Goal: Task Accomplishment & Management: Manage account settings

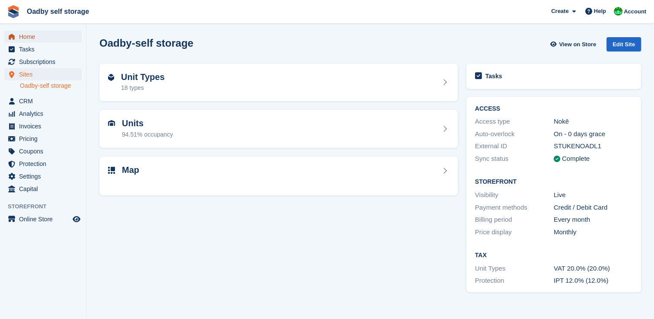
click at [33, 38] on span "Home" at bounding box center [45, 37] width 52 height 12
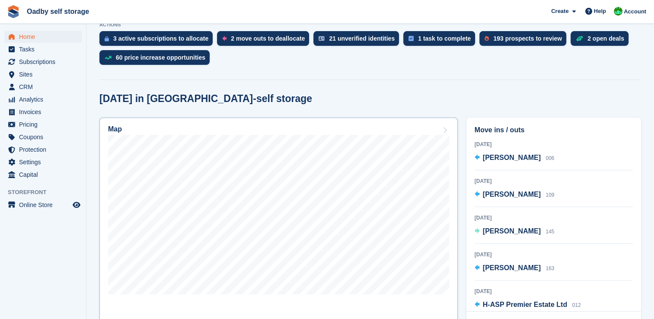
scroll to position [216, 0]
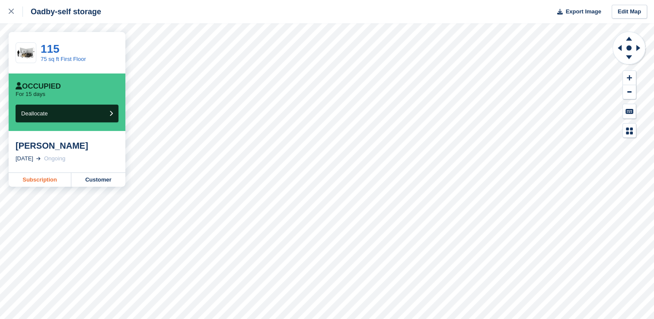
click at [35, 182] on link "Subscription" at bounding box center [40, 180] width 63 height 14
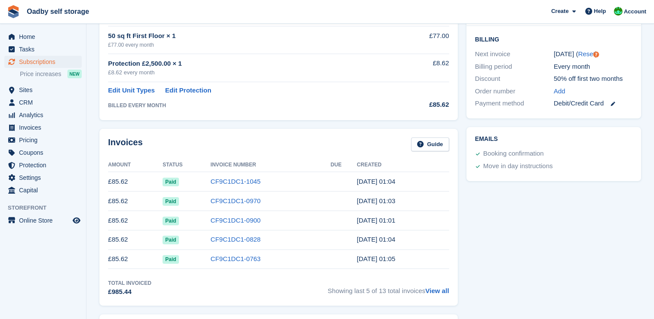
scroll to position [216, 0]
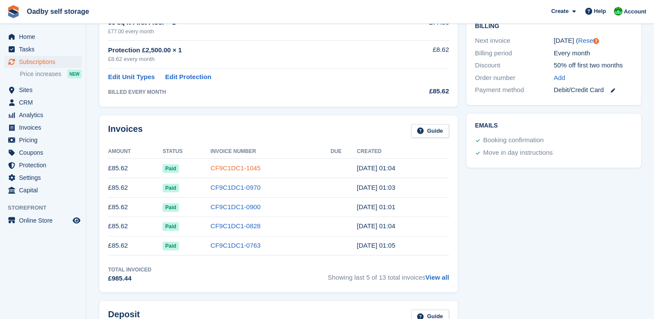
click at [247, 169] on link "CF9C1DC1-1045" at bounding box center [235, 167] width 50 height 7
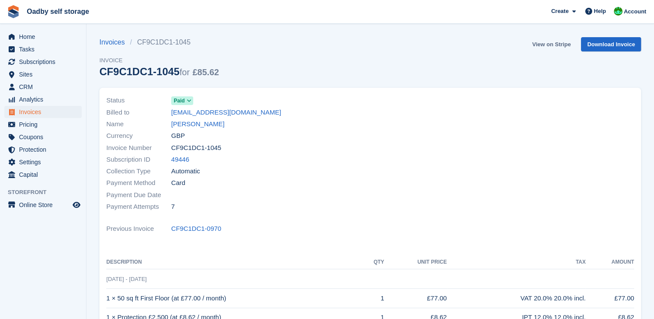
click at [545, 44] on link "View on Stripe" at bounding box center [551, 44] width 45 height 14
click at [180, 124] on link "[PERSON_NAME]" at bounding box center [197, 124] width 53 height 10
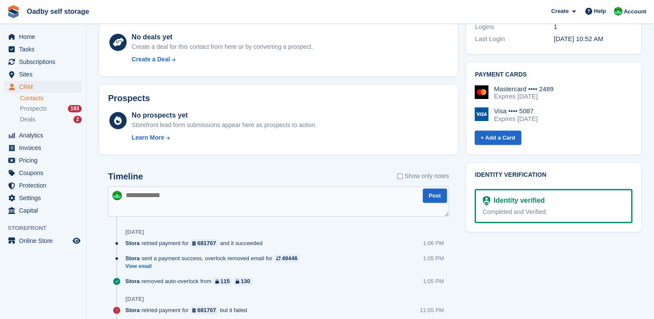
scroll to position [303, 0]
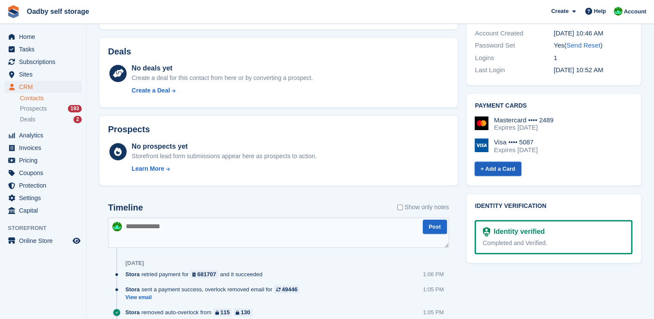
click at [502, 162] on link "+ Add a Card" at bounding box center [497, 169] width 47 height 14
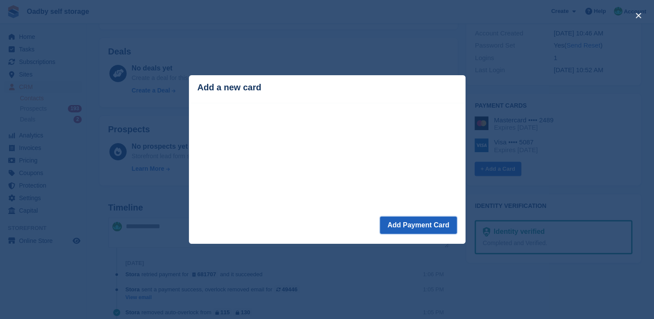
click at [408, 227] on button "Add Payment Card" at bounding box center [418, 225] width 76 height 17
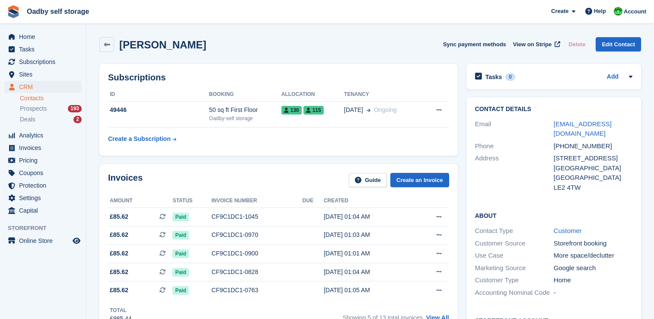
scroll to position [303, 0]
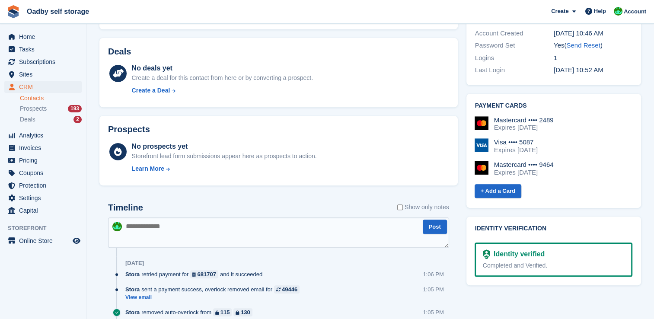
click at [516, 116] on div "Mastercard •••• 2489" at bounding box center [524, 120] width 60 height 8
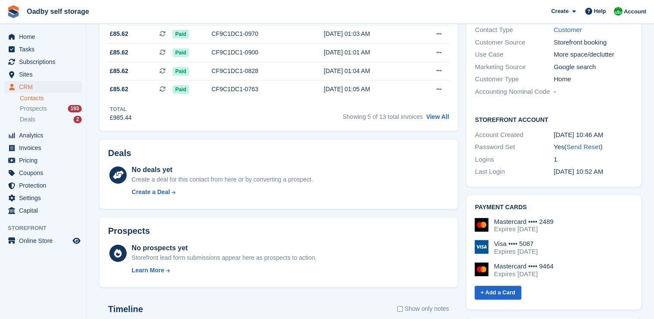
scroll to position [216, 0]
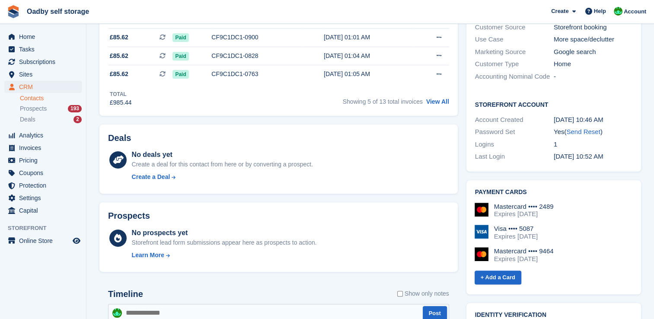
click at [511, 189] on h2 "Payment cards" at bounding box center [553, 192] width 157 height 7
click at [554, 189] on h2 "Payment cards" at bounding box center [553, 192] width 157 height 7
click at [577, 203] on div "Mastercard •••• 2489 Expires May 2027" at bounding box center [553, 211] width 158 height 16
click at [514, 189] on h2 "Payment cards" at bounding box center [553, 192] width 157 height 7
click at [553, 255] on div "Expires August 2030" at bounding box center [524, 259] width 60 height 8
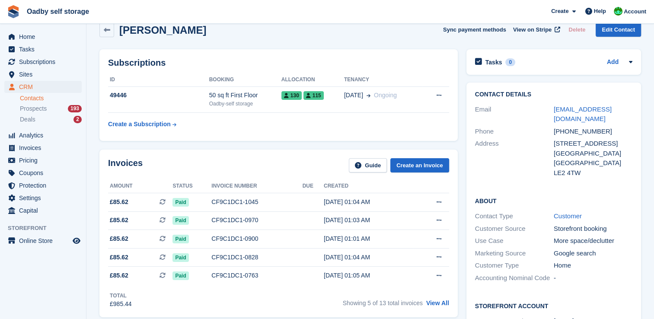
scroll to position [0, 0]
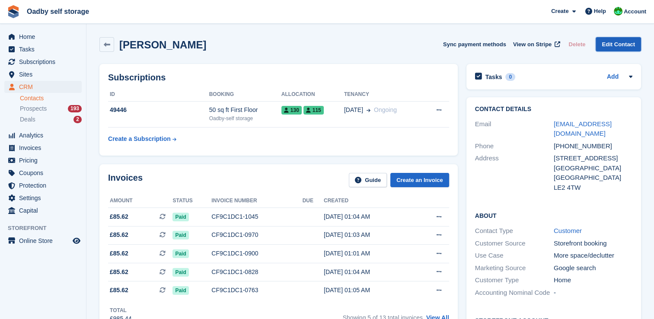
click at [616, 48] on link "Edit Contact" at bounding box center [617, 44] width 45 height 14
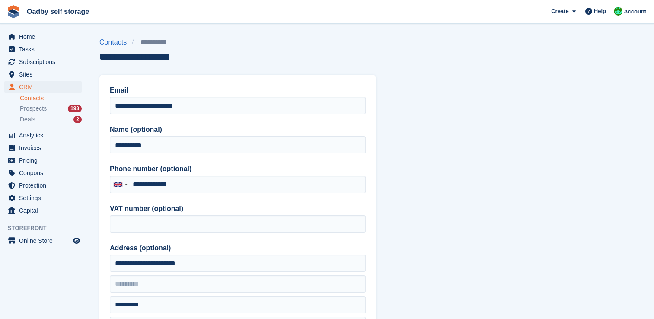
type input "**********"
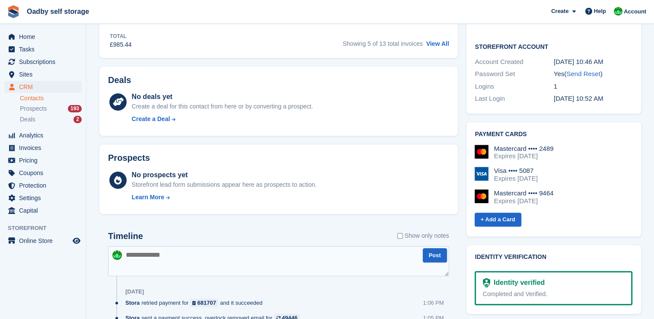
scroll to position [259, 0]
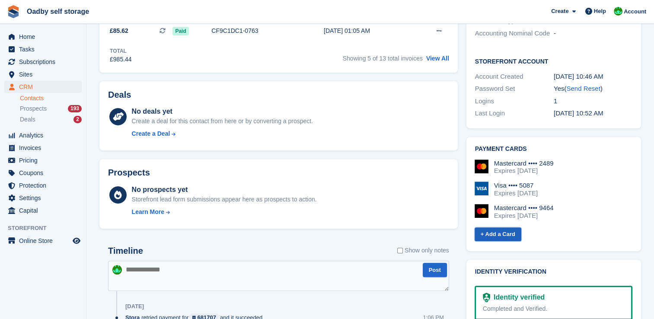
click at [512, 227] on link "+ Add a Card" at bounding box center [497, 234] width 47 height 14
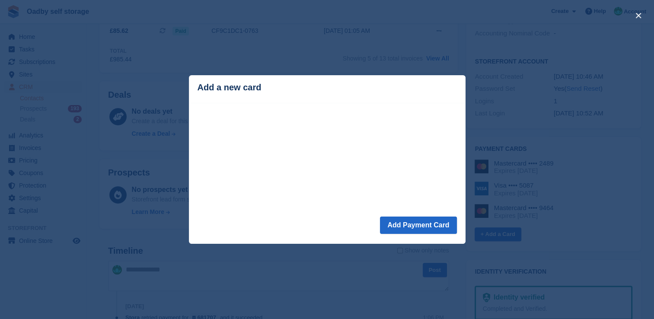
click at [290, 275] on div "close" at bounding box center [327, 159] width 654 height 319
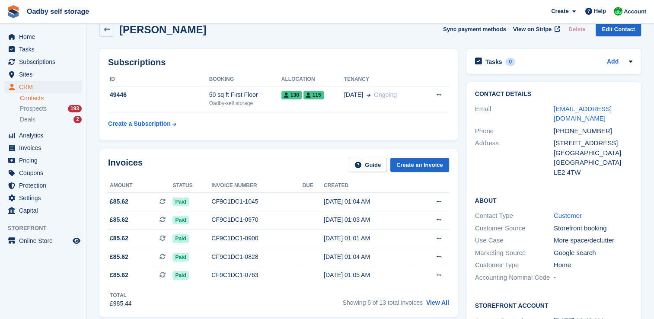
scroll to position [0, 0]
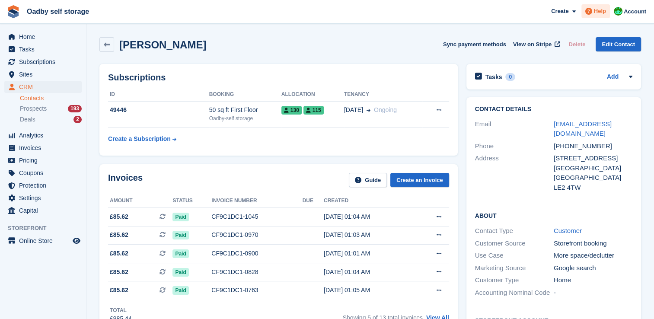
click at [590, 12] on icon at bounding box center [588, 11] width 7 height 7
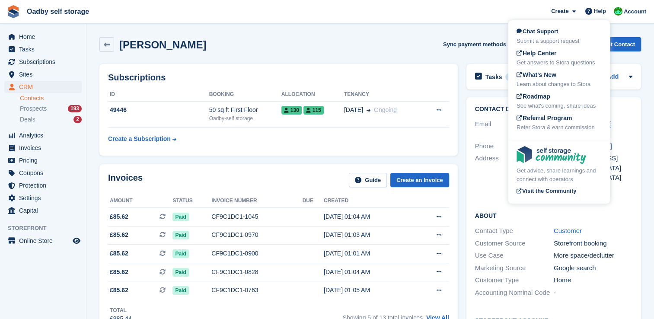
click at [418, 38] on div "Salma Ajij Sync payment methods View on Stripe Delete Edit Contact" at bounding box center [369, 44] width 541 height 15
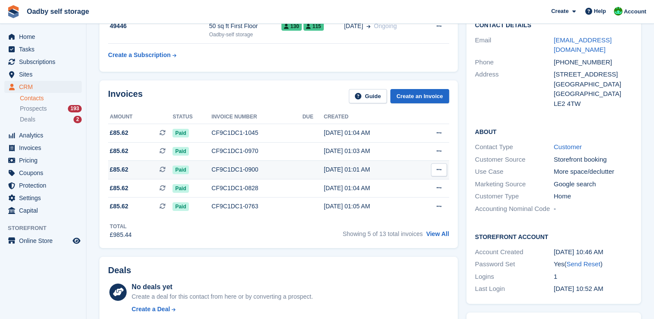
scroll to position [86, 0]
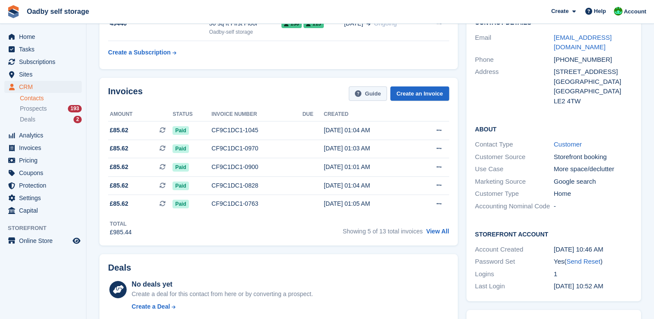
click at [361, 94] on icon at bounding box center [358, 93] width 6 height 6
click at [237, 129] on div "CF9C1DC1-1045" at bounding box center [256, 130] width 91 height 9
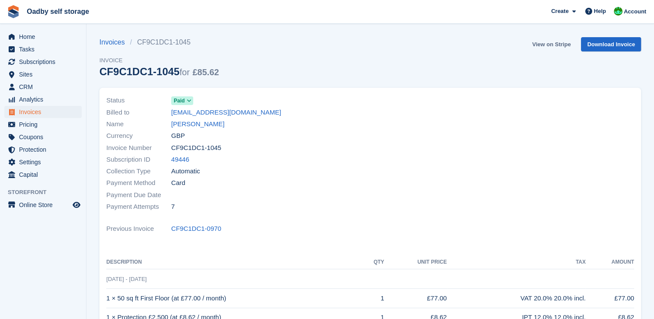
click at [557, 44] on link "View on Stripe" at bounding box center [551, 44] width 45 height 14
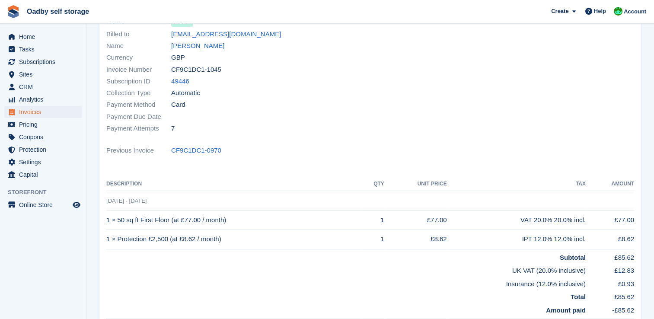
scroll to position [0, 0]
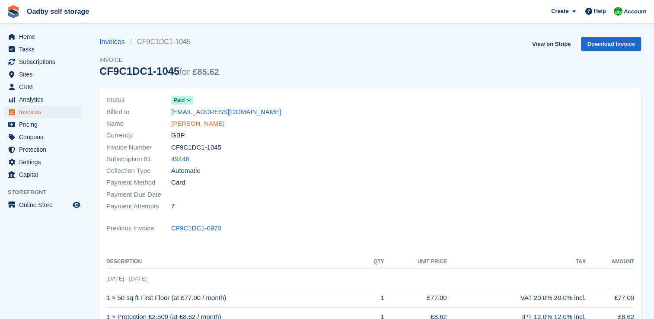
click at [194, 123] on link "Salma Ajij" at bounding box center [197, 124] width 53 height 10
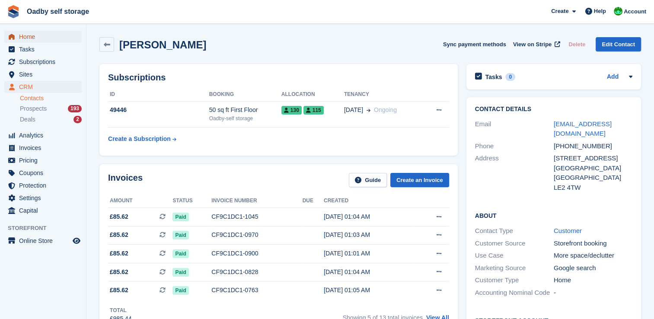
click at [29, 35] on span "Home" at bounding box center [45, 37] width 52 height 12
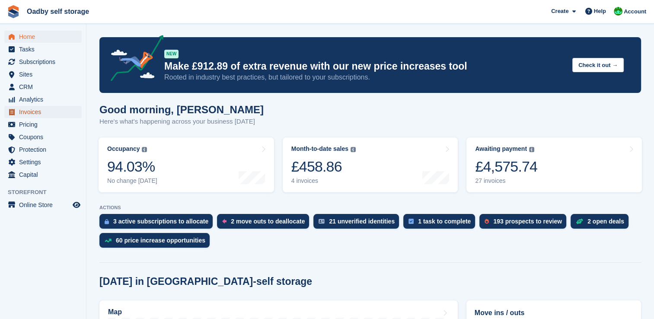
click at [31, 113] on span "Invoices" at bounding box center [45, 112] width 52 height 12
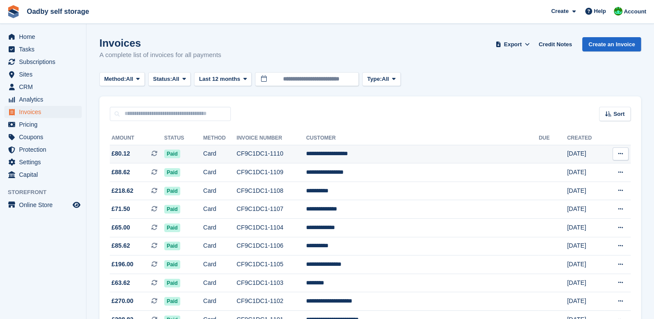
click at [619, 155] on icon at bounding box center [620, 154] width 5 height 6
click at [568, 183] on p "View on Stripe" at bounding box center [586, 183] width 75 height 14
